Goal: Transaction & Acquisition: Purchase product/service

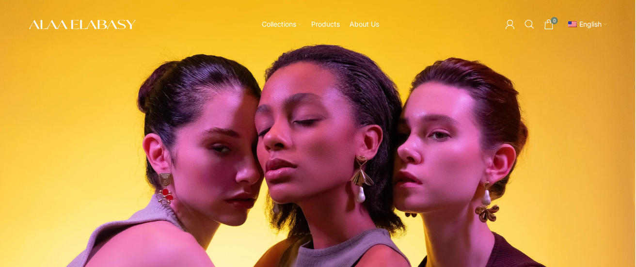
click at [596, 22] on span "English" at bounding box center [590, 24] width 22 height 8
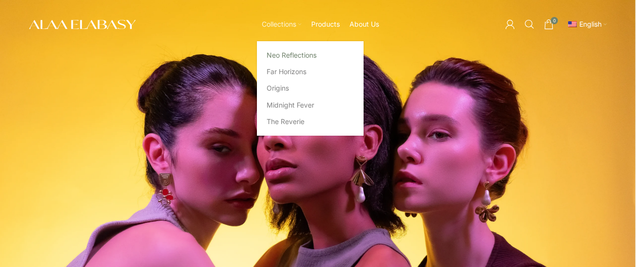
click at [284, 54] on link "Neo Reflections" at bounding box center [310, 55] width 87 height 16
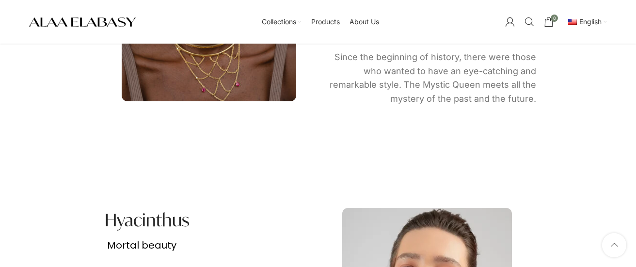
scroll to position [1188, 0]
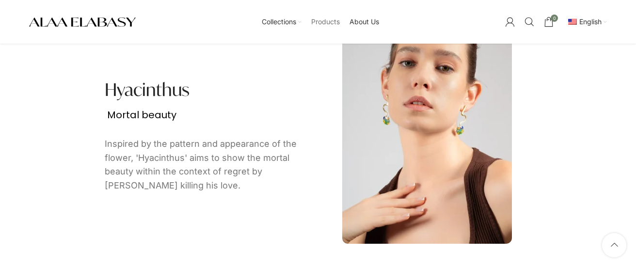
click at [329, 19] on span "Products" at bounding box center [325, 21] width 29 height 9
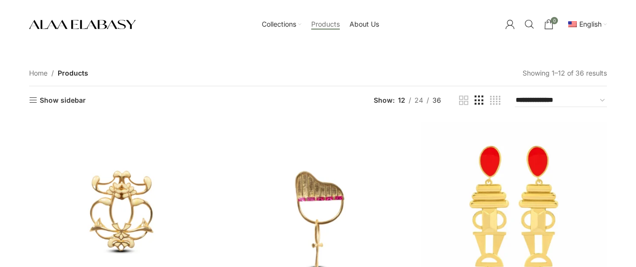
click at [437, 101] on span "36" at bounding box center [436, 100] width 9 height 8
click at [494, 99] on link "Grid view 4" at bounding box center [495, 101] width 10 height 12
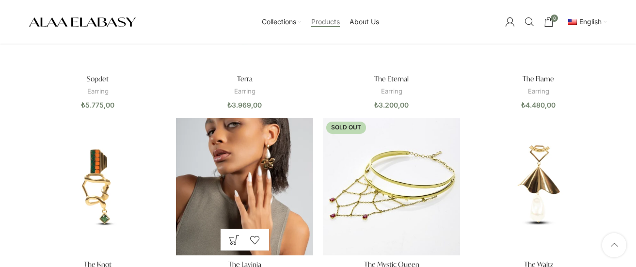
scroll to position [1550, 0]
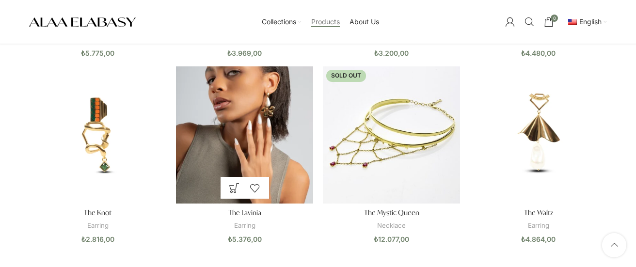
click at [244, 122] on img "The Lavinia" at bounding box center [244, 134] width 137 height 137
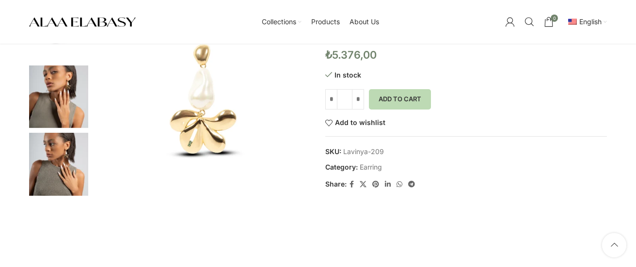
scroll to position [51, 0]
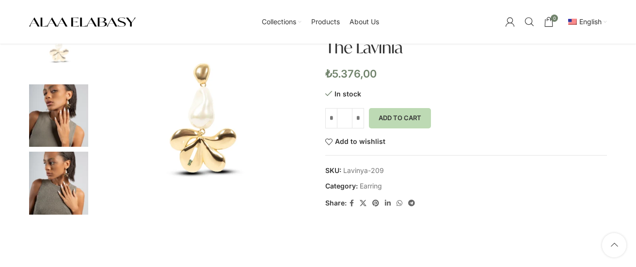
click at [67, 104] on img "2 / 3" at bounding box center [58, 115] width 59 height 63
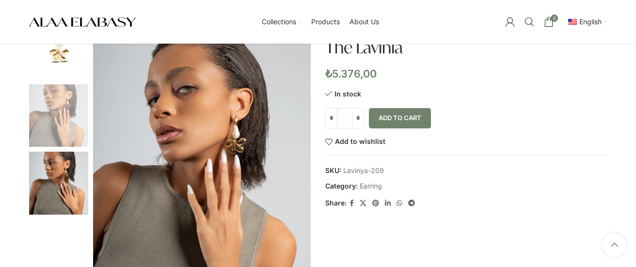
click at [407, 122] on button "Add to cart" at bounding box center [400, 118] width 62 height 20
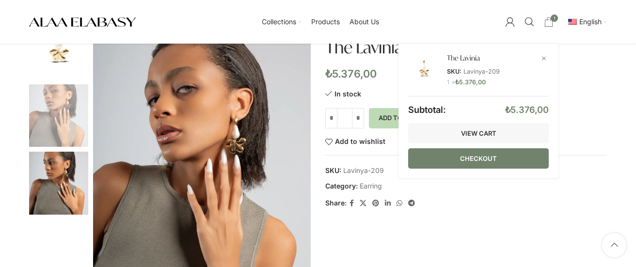
click at [482, 157] on link "Checkout" at bounding box center [478, 158] width 141 height 20
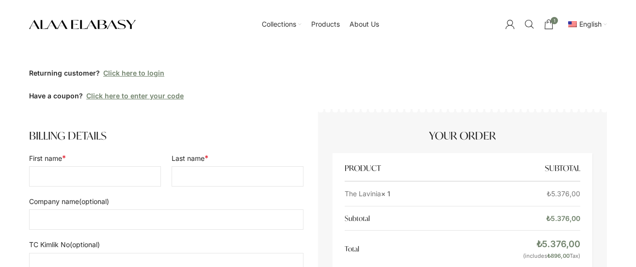
select select "****"
